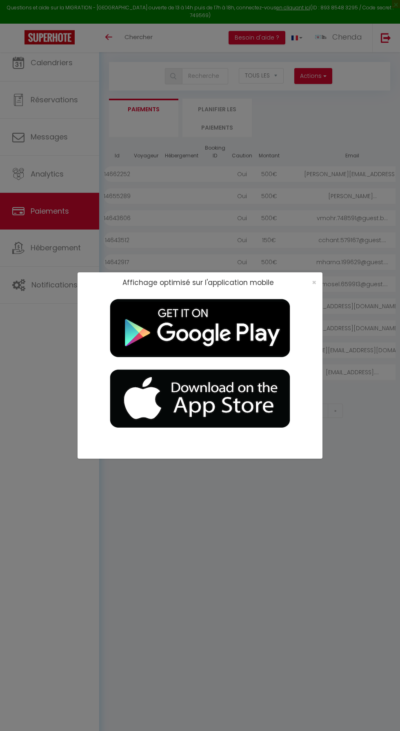
select select "2"
select select "0"
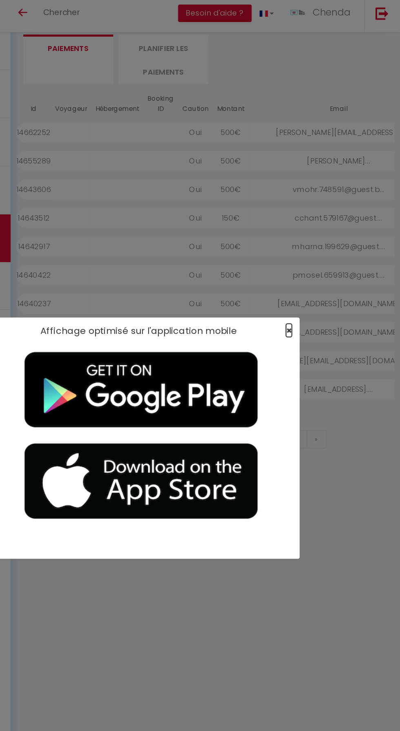
click at [314, 282] on span "×" at bounding box center [314, 282] width 4 height 10
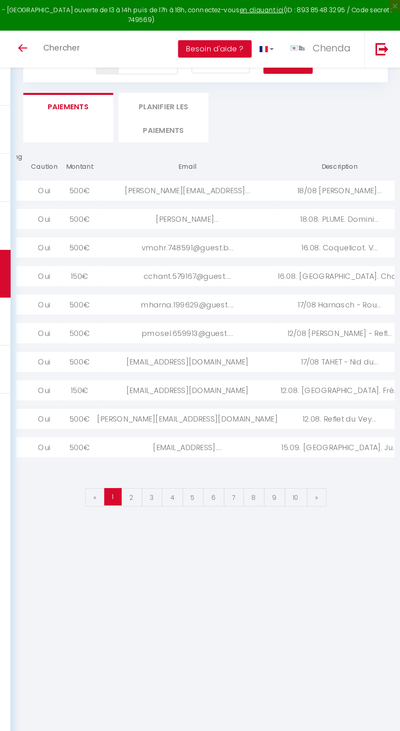
scroll to position [0, 0]
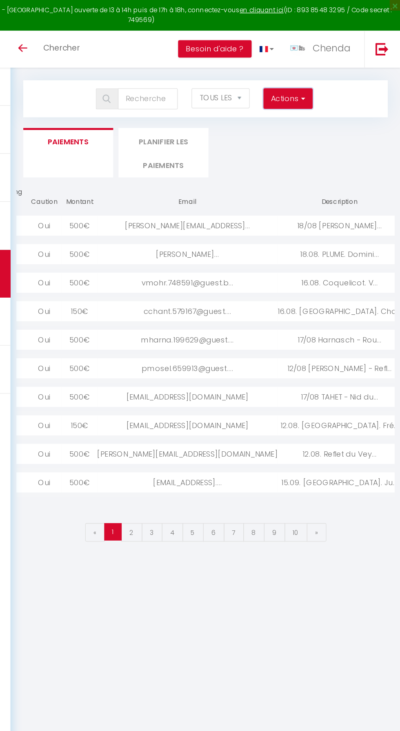
click at [307, 76] on button "Actions" at bounding box center [313, 76] width 38 height 16
click at [305, 103] on link "Créer nouveau lien caution" at bounding box center [281, 104] width 100 height 11
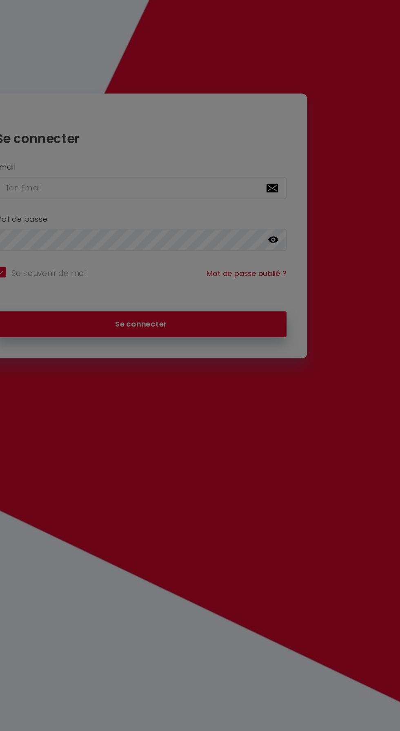
checkbox input "true"
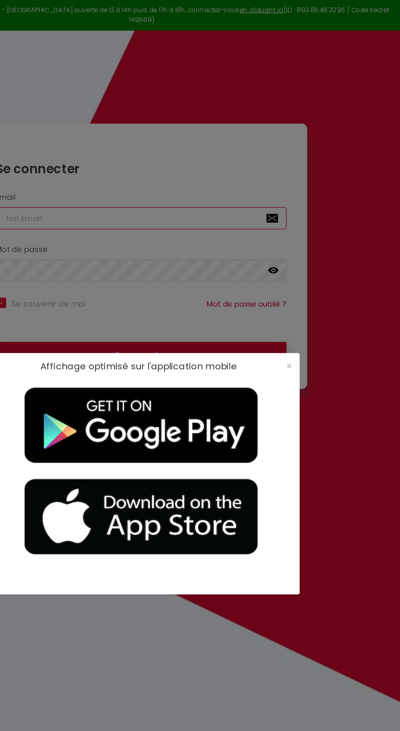
type input "[EMAIL_ADDRESS][DOMAIN_NAME]"
click at [314, 283] on span "×" at bounding box center [314, 282] width 4 height 10
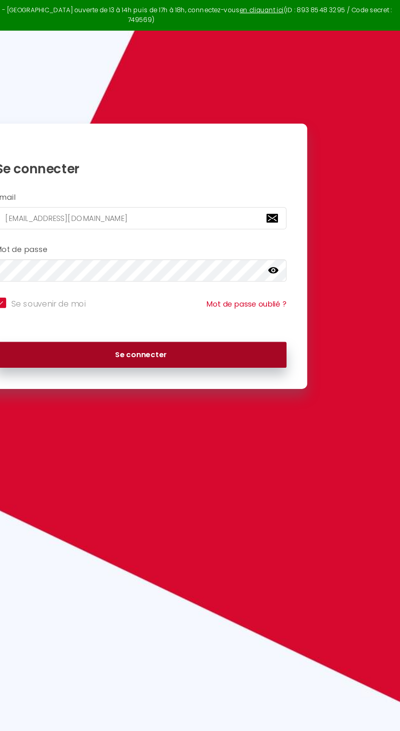
click at [291, 265] on button "Se connecter" at bounding box center [200, 274] width 225 height 20
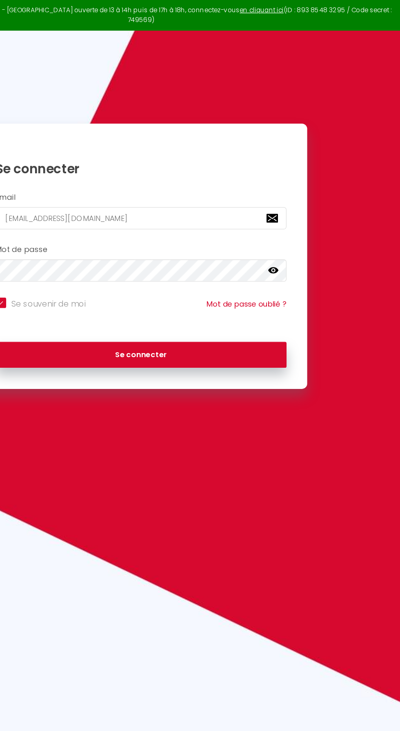
checkbox input "true"
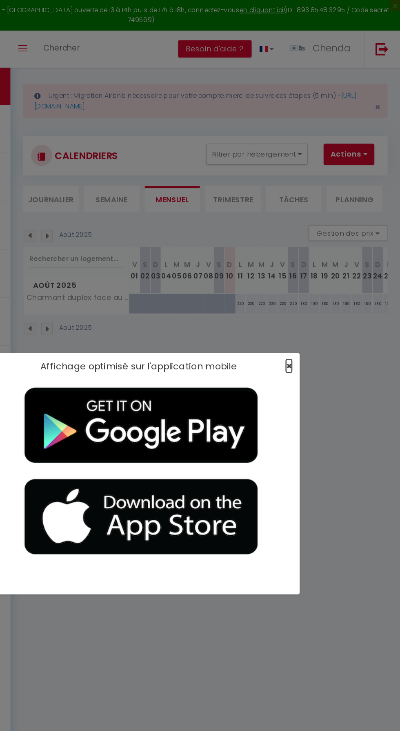
click at [315, 283] on span "×" at bounding box center [314, 282] width 4 height 10
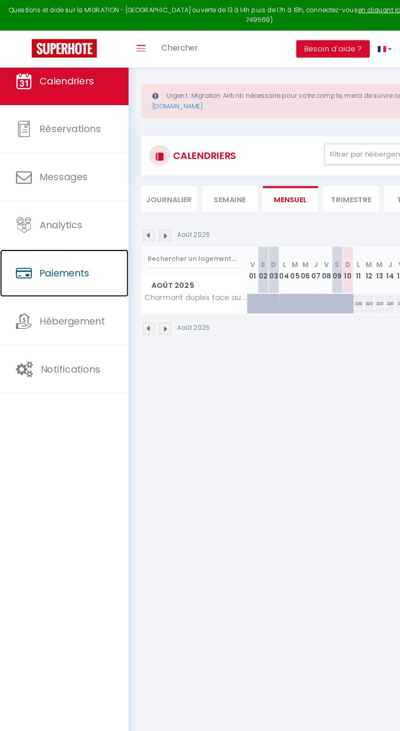
click at [41, 213] on span "Paiements" at bounding box center [50, 211] width 38 height 10
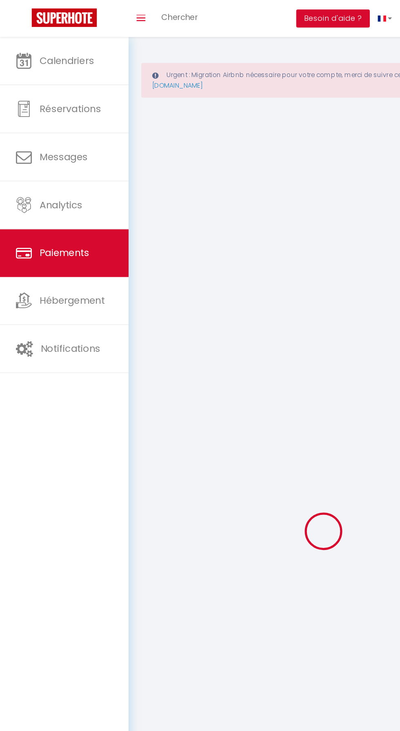
select select "2"
select select "0"
select select
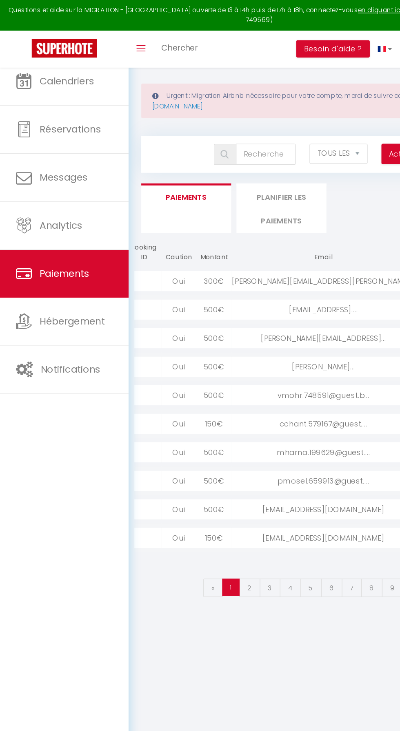
scroll to position [0, 117]
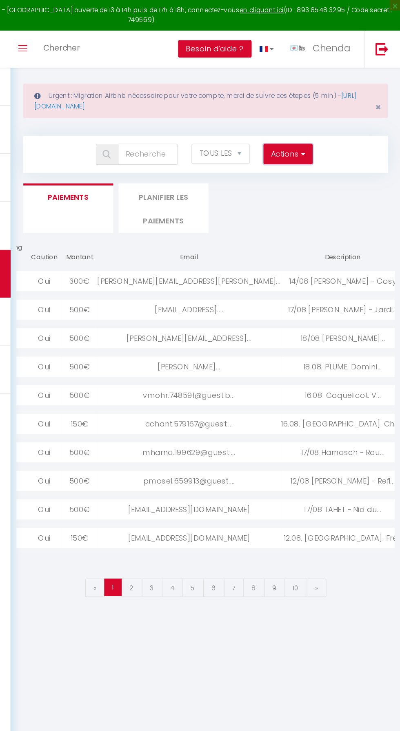
click at [325, 119] on span "button" at bounding box center [323, 119] width 5 height 8
click at [295, 146] on link "Créer nouveau lien caution" at bounding box center [281, 147] width 100 height 11
select select
select select "other"
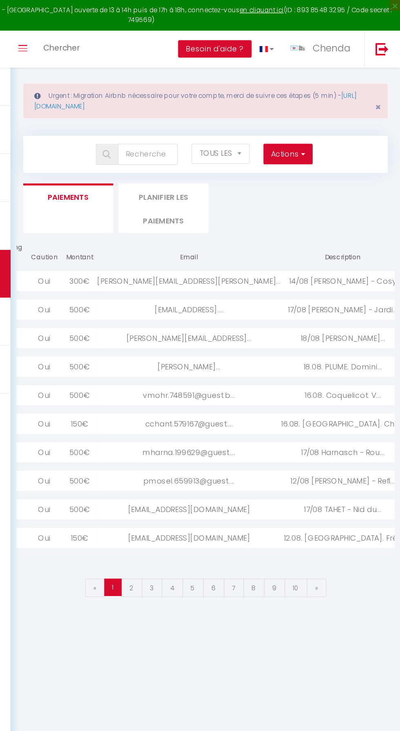
select select "692"
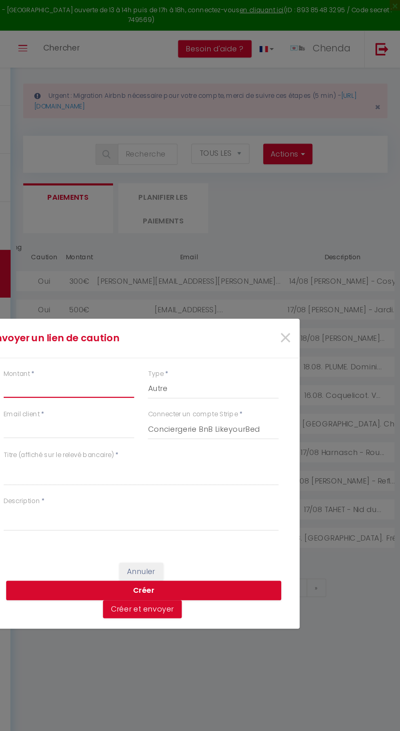
click at [156, 299] on input "Montant" at bounding box center [144, 299] width 101 height 15
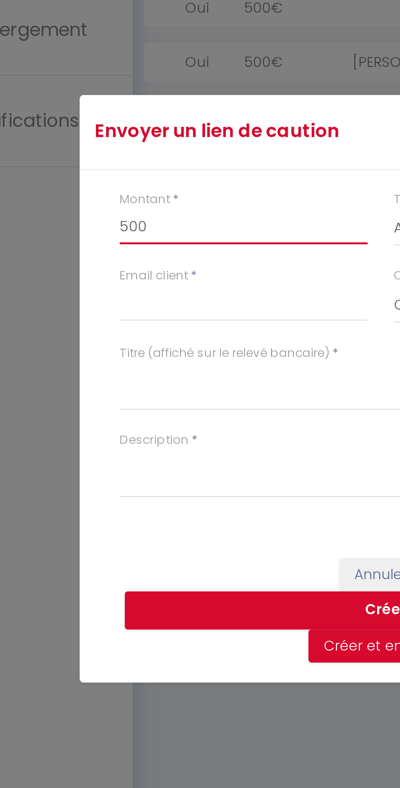
type input "500"
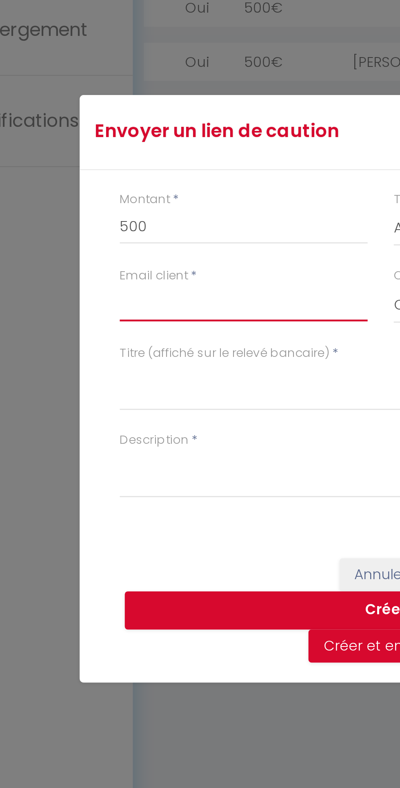
click at [97, 363] on input "Email client" at bounding box center [144, 359] width 101 height 15
type input "[PERSON_NAME][EMAIL_ADDRESS][DOMAIN_NAME]"
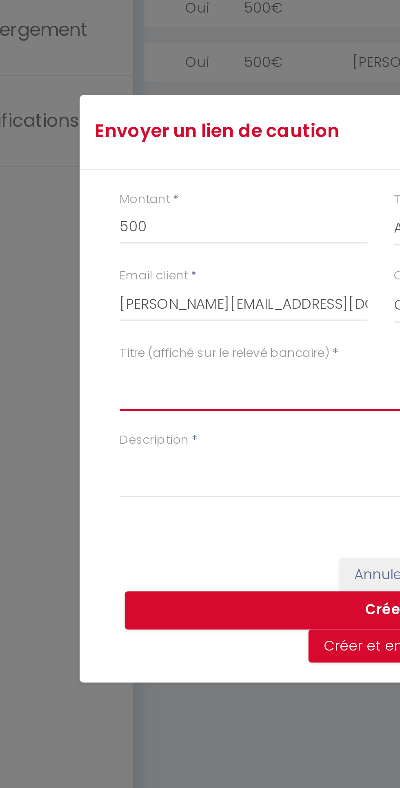
click at [98, 390] on textarea "Titre (affiché sur le relevé bancaire)" at bounding box center [200, 393] width 212 height 20
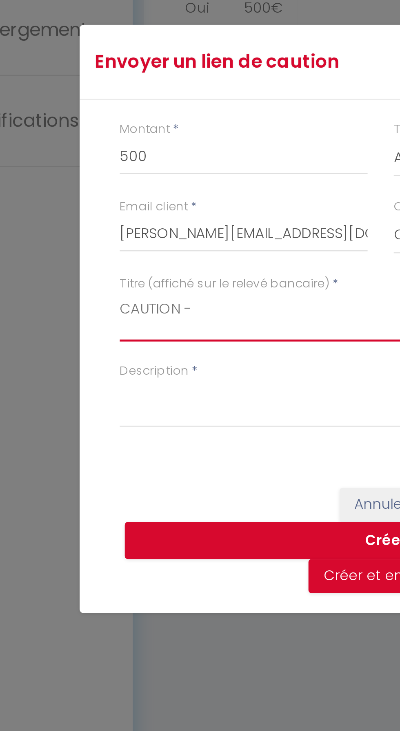
click at [133, 361] on textarea "CAUTION -" at bounding box center [200, 365] width 212 height 20
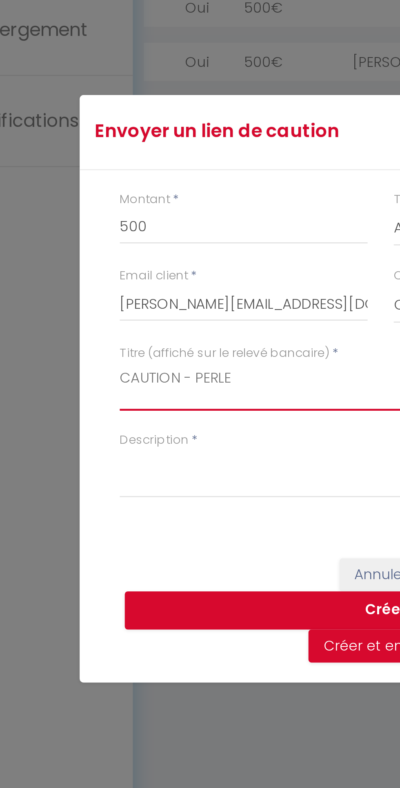
type textarea "CAUTION - PERLE"
click at [93, 413] on div "Description *" at bounding box center [199, 428] width 223 height 35
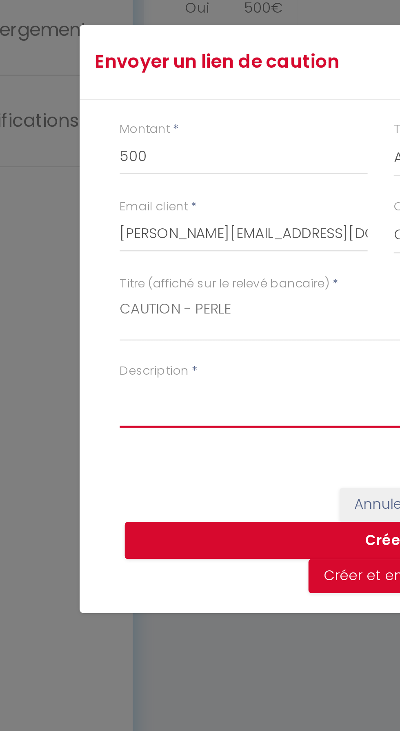
click at [97, 399] on textarea "Description" at bounding box center [200, 400] width 212 height 20
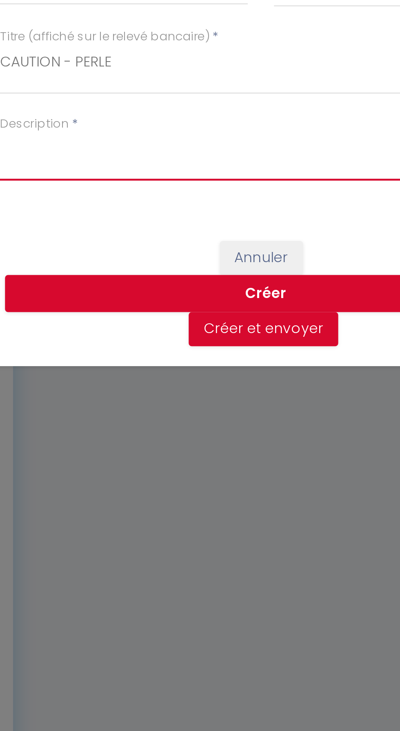
click at [111, 399] on textarea "Description" at bounding box center [200, 400] width 212 height 20
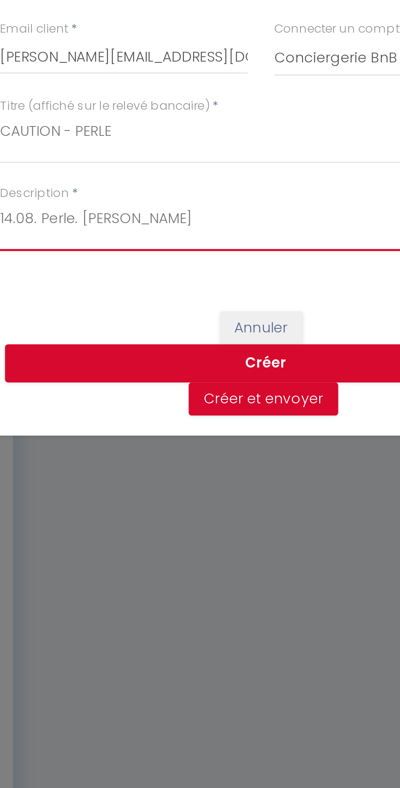
type textarea "14.08. Perle. [PERSON_NAME]"
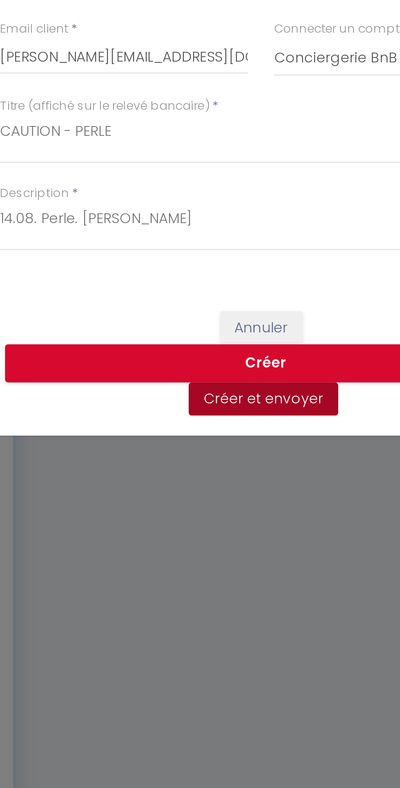
click at [208, 503] on button "Créer et envoyer" at bounding box center [200, 499] width 61 height 14
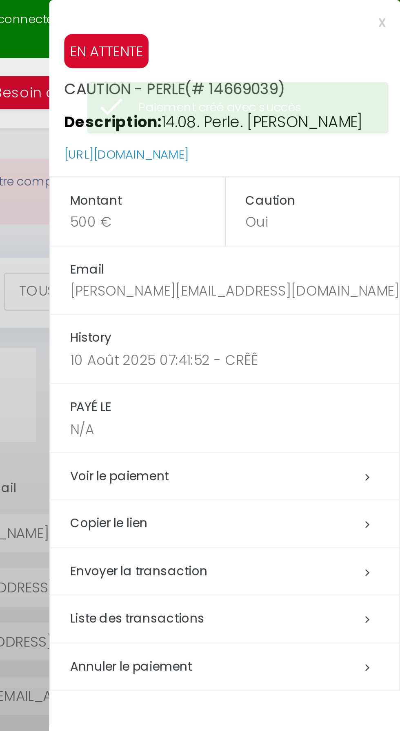
click at [299, 209] on h5 "Copier le lien" at bounding box center [332, 212] width 134 height 9
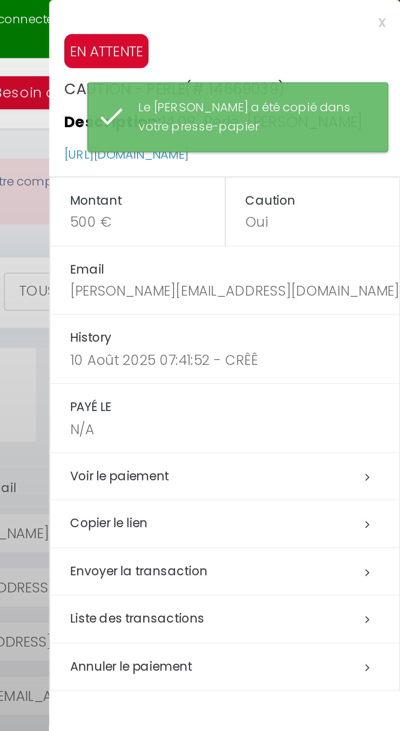
click at [246, 221] on div at bounding box center [200, 365] width 400 height 731
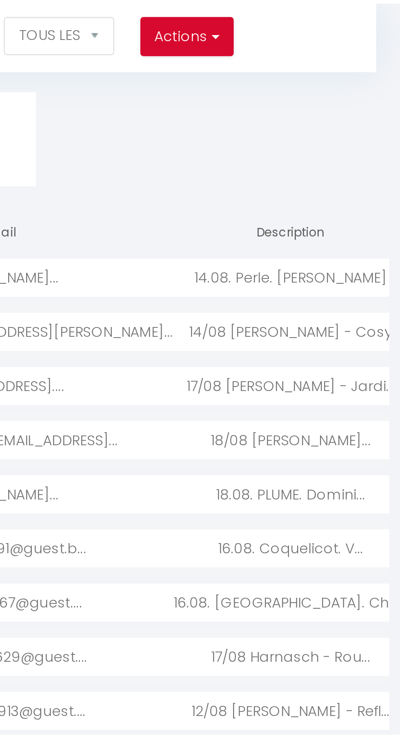
scroll to position [0, 111]
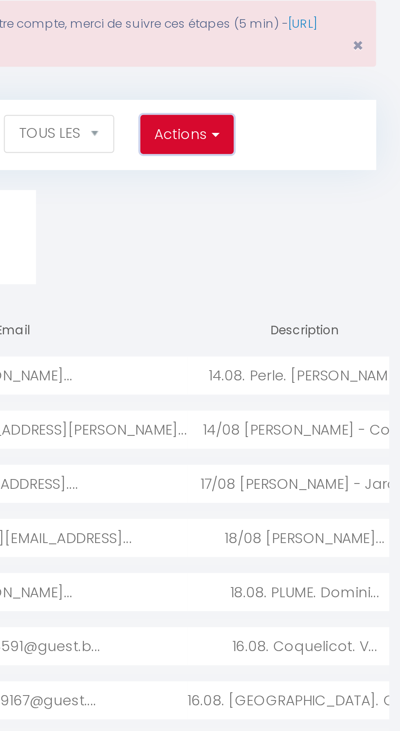
click at [322, 119] on span "button" at bounding box center [323, 119] width 5 height 8
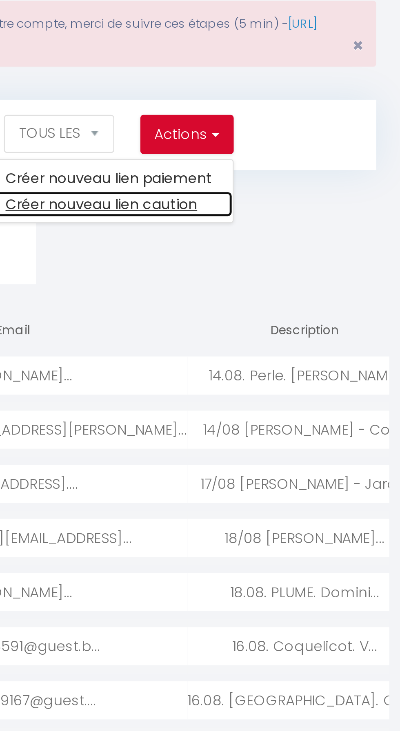
click at [315, 148] on link "Créer nouveau lien caution" at bounding box center [281, 147] width 100 height 11
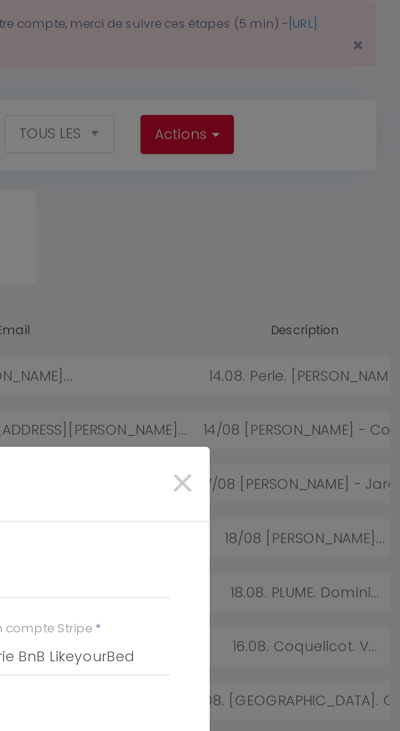
click at [271, 274] on div "Envoyer un lien de caution ×" at bounding box center [199, 261] width 245 height 31
click at [277, 294] on select "Nuits Frais de ménage Taxe de séjour [GEOGRAPHIC_DATA]" at bounding box center [255, 299] width 101 height 15
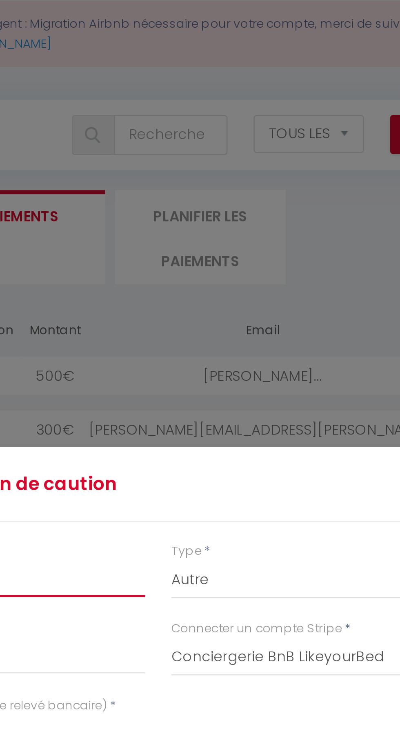
click at [181, 303] on input "Montant" at bounding box center [144, 299] width 101 height 15
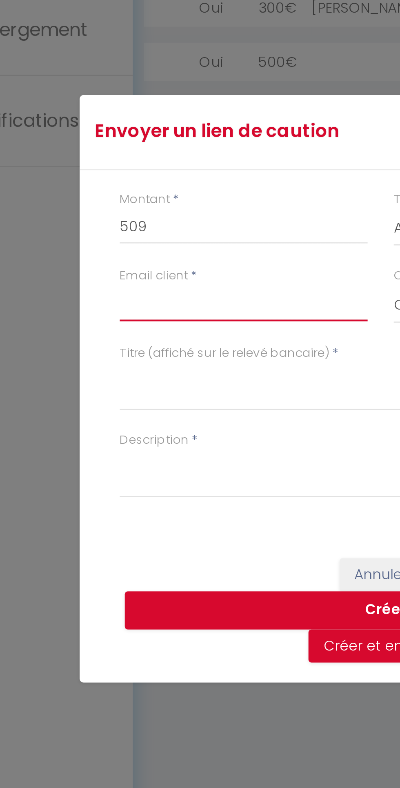
click at [104, 363] on input "Email client" at bounding box center [144, 359] width 101 height 15
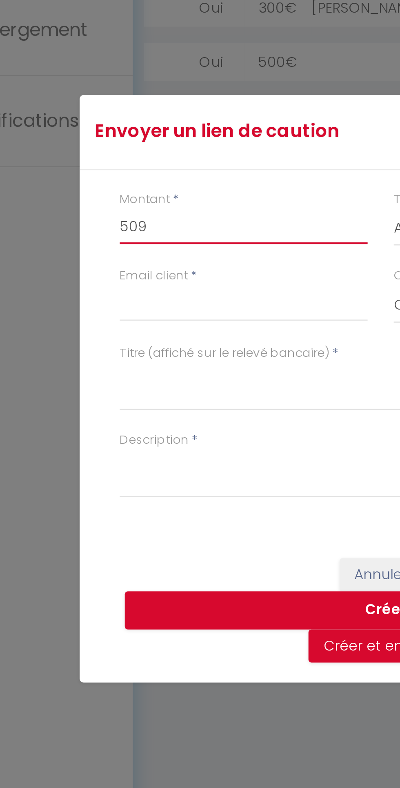
click at [121, 321] on input "509" at bounding box center [144, 328] width 101 height 15
type input "500"
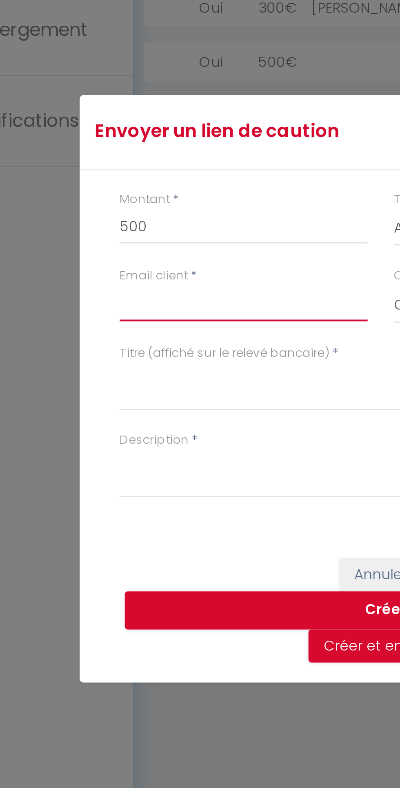
click at [105, 360] on input "Email client" at bounding box center [144, 359] width 101 height 15
type input "[EMAIL_ADDRESS][DOMAIN_NAME]"
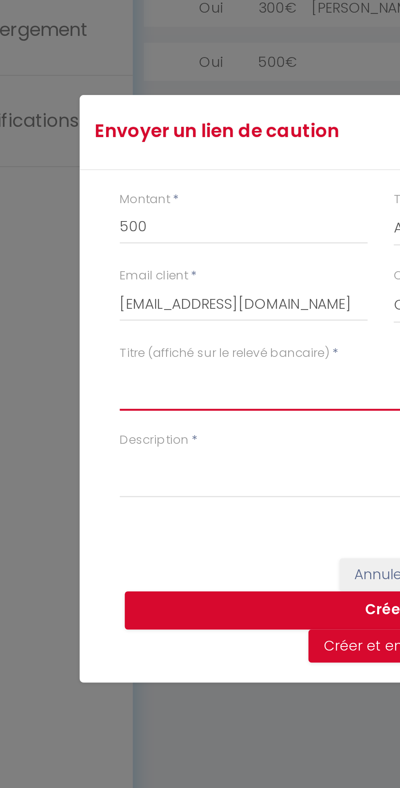
click at [97, 388] on textarea "Titre (affiché sur le relevé bancaire)" at bounding box center [200, 393] width 212 height 20
type textarea "SECURITY DEPOSIT - L'OASIS"
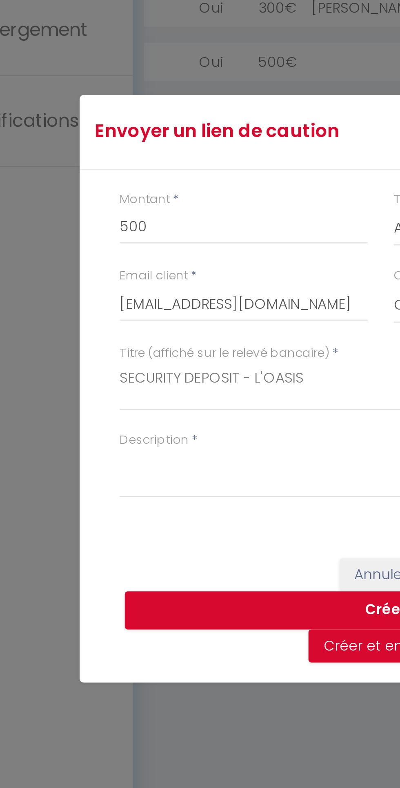
click at [105, 414] on label "Description" at bounding box center [108, 415] width 28 height 8
click at [105, 419] on textarea "Description" at bounding box center [200, 429] width 212 height 20
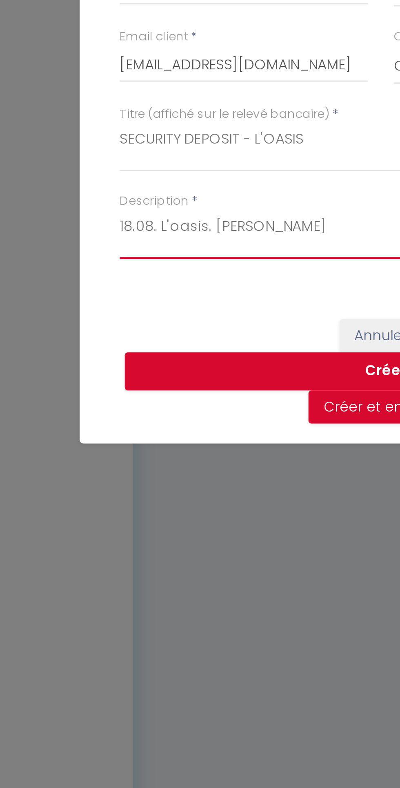
type textarea "18.08. L'oasis. [PERSON_NAME]"
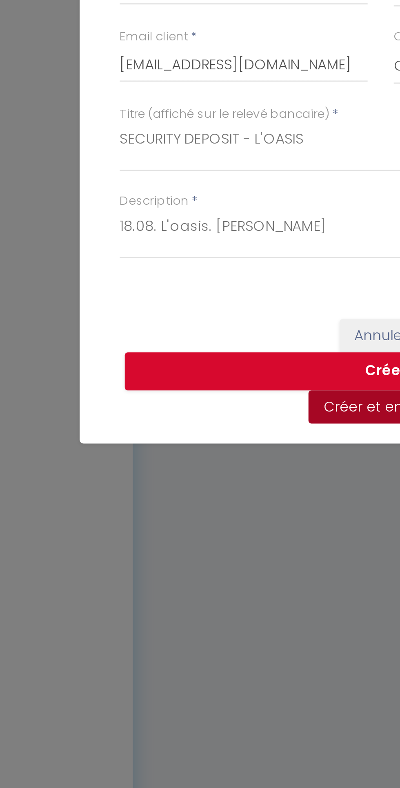
click at [189, 504] on button "Créer et envoyer" at bounding box center [200, 499] width 61 height 14
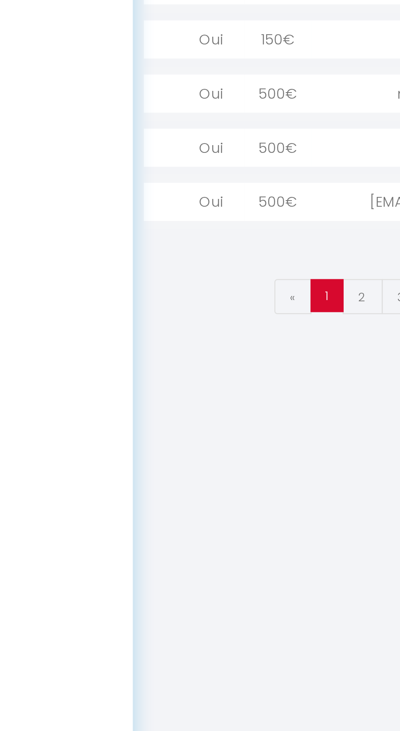
select select "0"
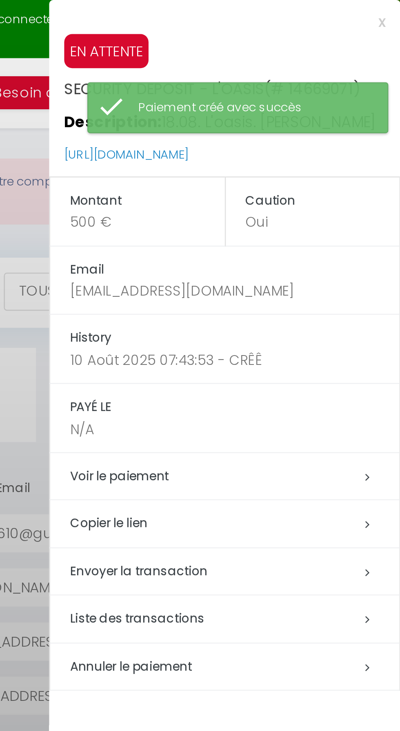
click at [309, 214] on h5 "Copier le lien" at bounding box center [332, 212] width 134 height 9
